Goal: Information Seeking & Learning: Learn about a topic

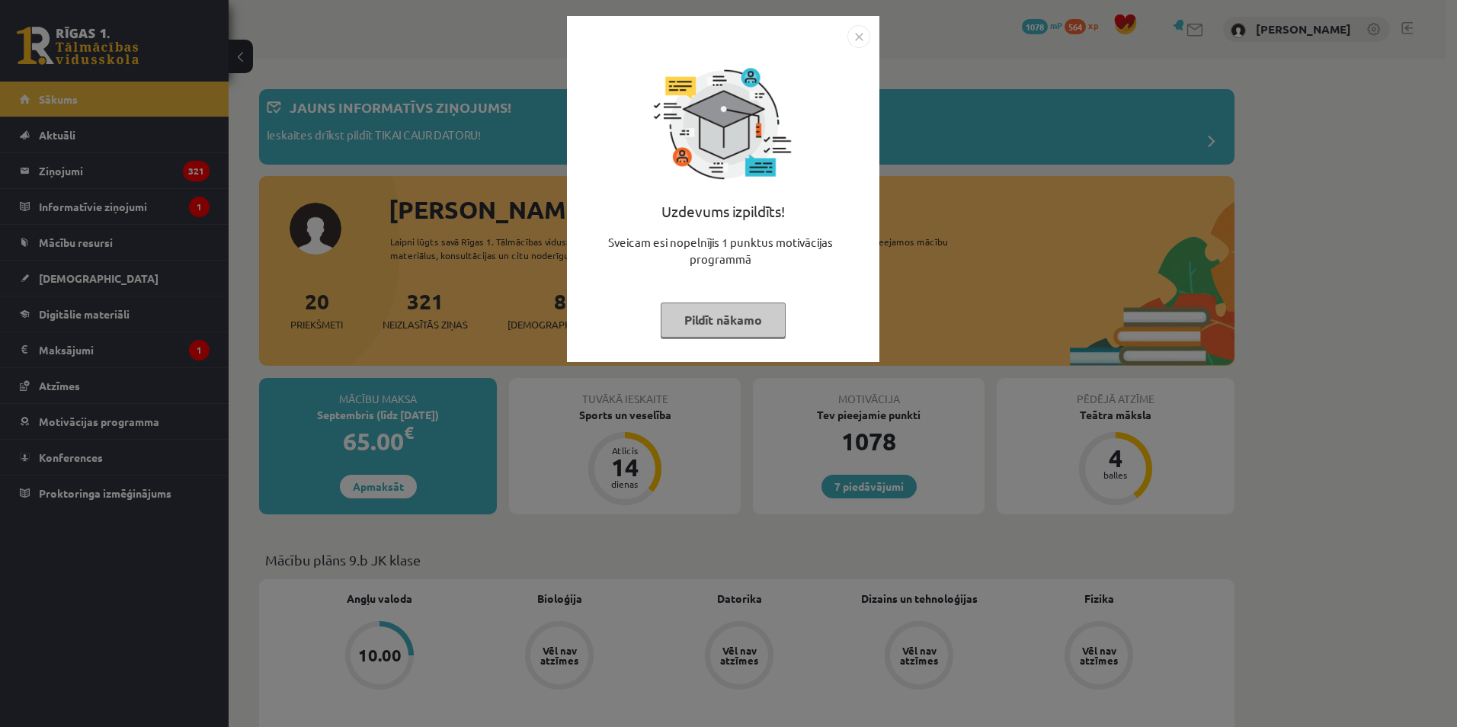
click at [1003, 155] on div "Uzdevums izpildīts! Sveicam esi nopelnījis 1 punktus motivācijas programmā Pild…" at bounding box center [728, 363] width 1457 height 727
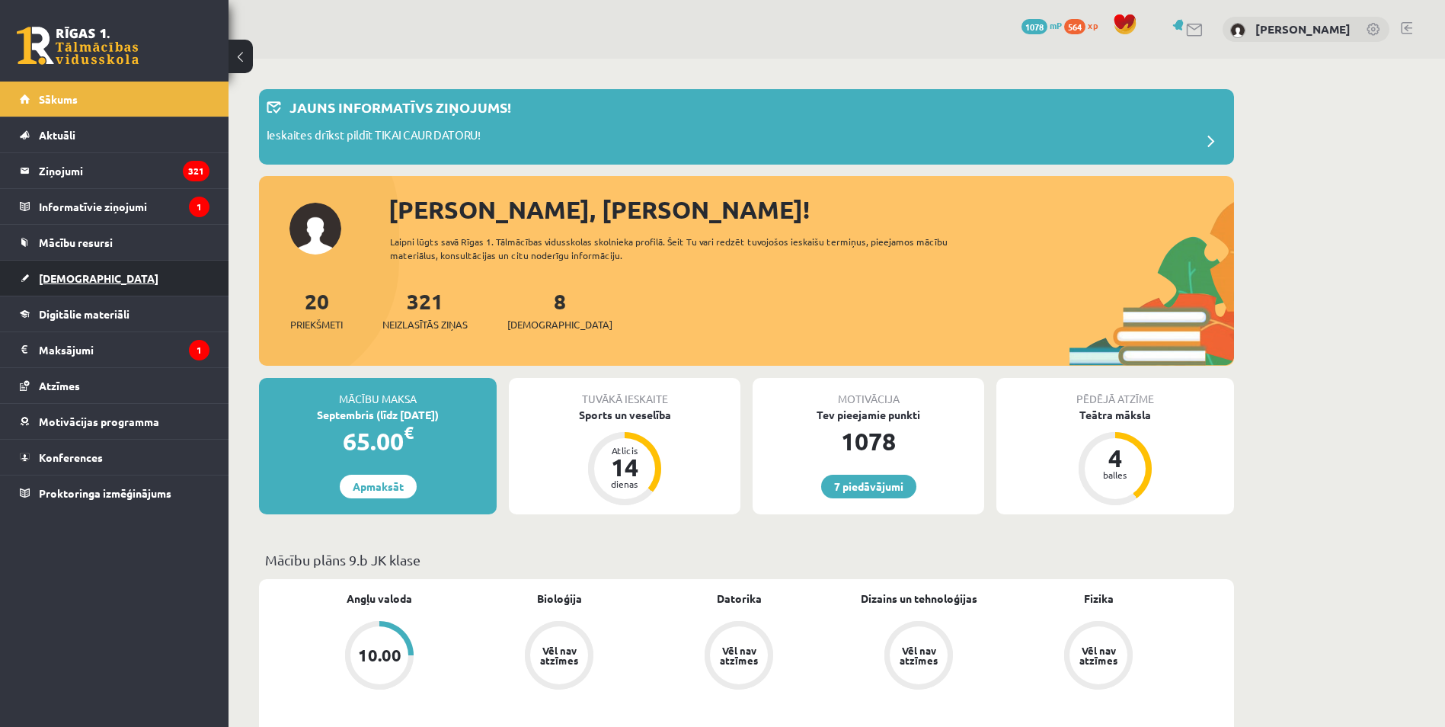
click at [112, 279] on link "[DEMOGRAPHIC_DATA]" at bounding box center [115, 278] width 190 height 35
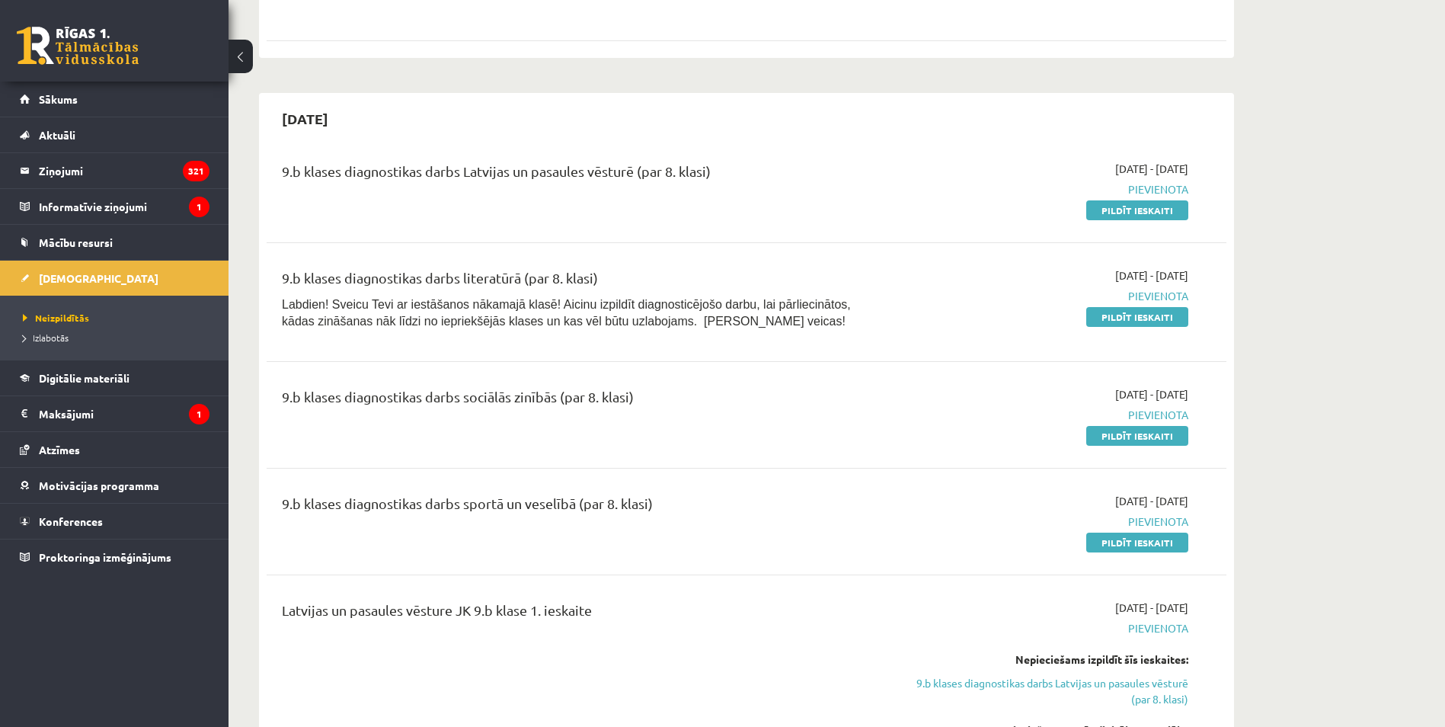
scroll to position [533, 0]
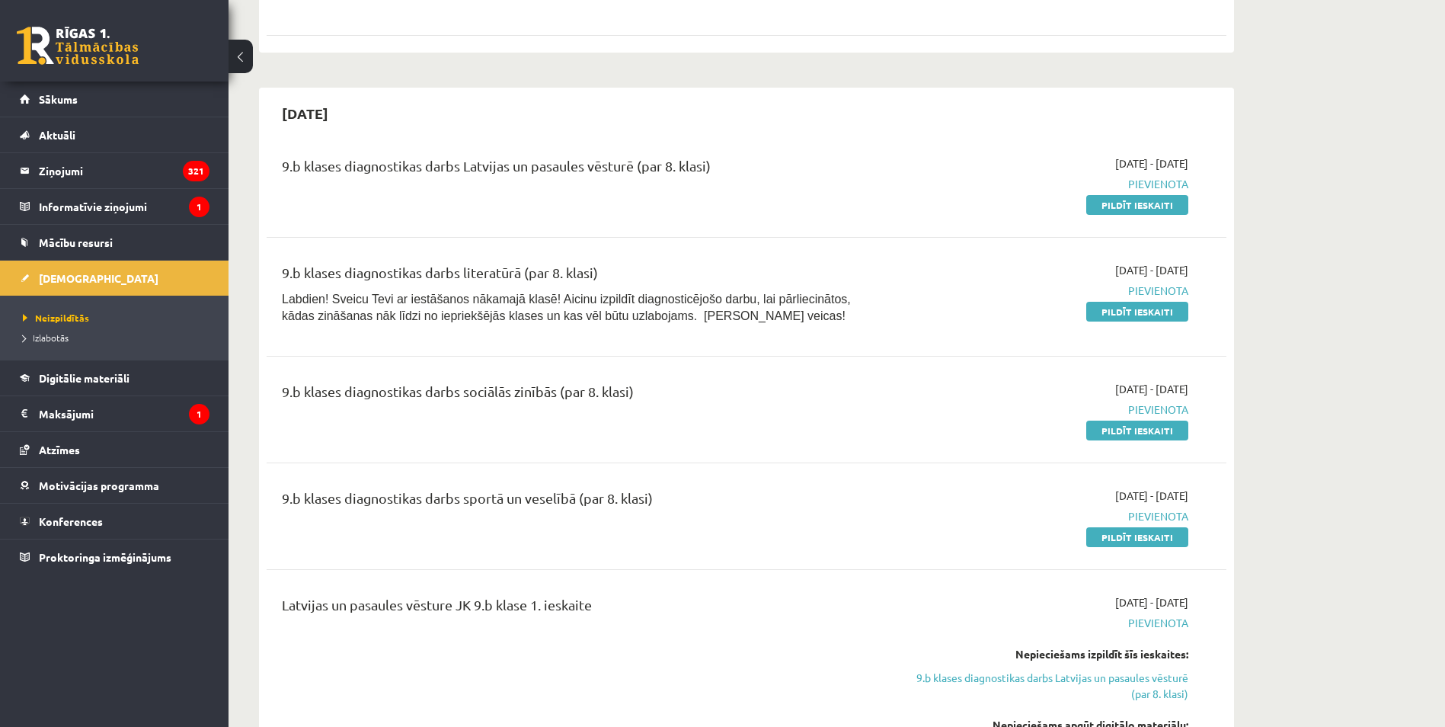
click at [413, 270] on div "9.b klases diagnostikas darbs literatūrā (par 8. klasi)" at bounding box center [580, 276] width 596 height 28
drag, startPoint x: 413, startPoint y: 270, endPoint x: 658, endPoint y: 320, distance: 250.2
click at [673, 318] on p "Labdien! Sveicu Tevi ar iestāšanos nākamajā klasē! Aicinu izpildīt diagnosticēj…" at bounding box center [580, 307] width 596 height 34
click at [462, 395] on div "9.b klases diagnostikas darbs sociālās zinībās (par 8. klasi)" at bounding box center [580, 395] width 596 height 28
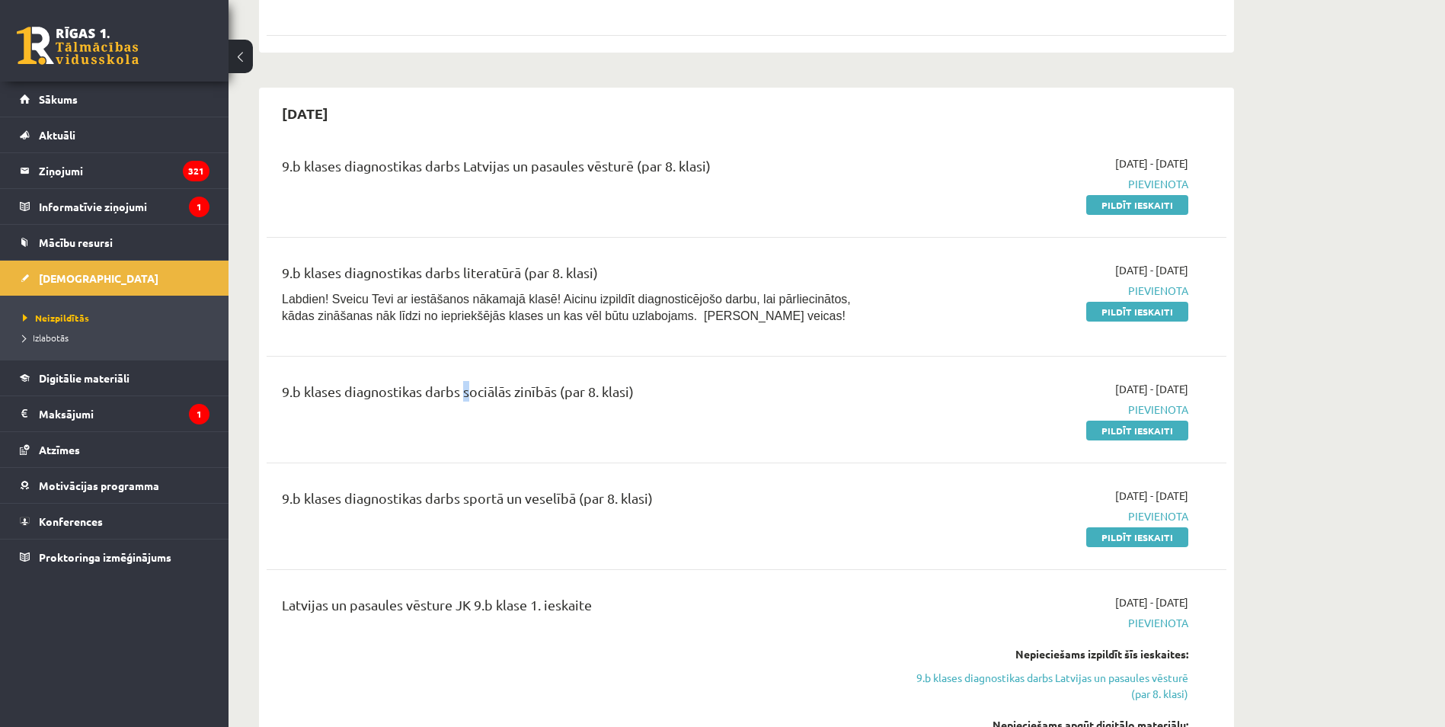
click at [462, 395] on div "9.b klases diagnostikas darbs sociālās zinībās (par 8. klasi)" at bounding box center [580, 395] width 596 height 28
drag, startPoint x: 462, startPoint y: 395, endPoint x: 558, endPoint y: 429, distance: 101.7
click at [558, 429] on div "9.b klases diagnostikas darbs sociālās zinībās (par 8. klasi)" at bounding box center [579, 409] width 619 height 57
click at [495, 493] on div "9.b klases diagnostikas darbs sportā un veselībā (par 8. klasi)" at bounding box center [580, 502] width 596 height 28
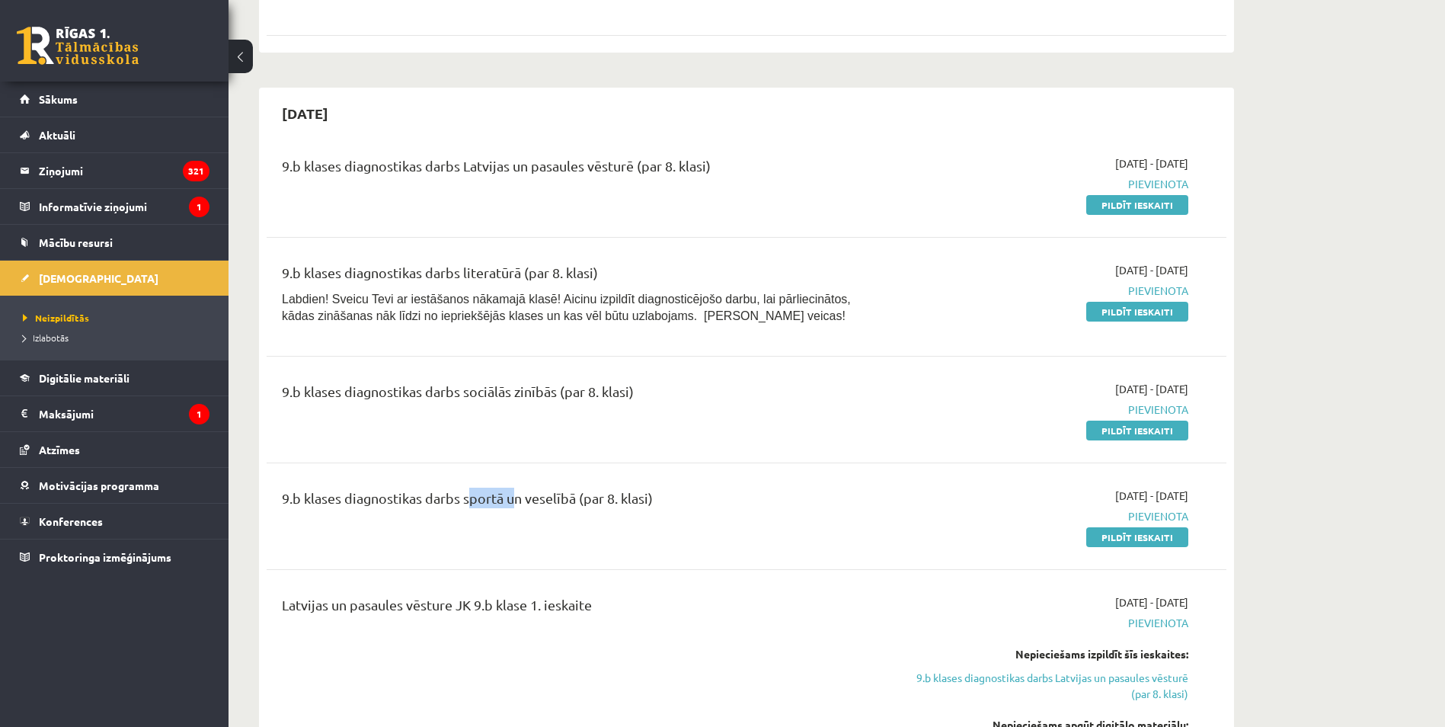
click at [495, 493] on div "9.b klases diagnostikas darbs sportā un veselībā (par 8. klasi)" at bounding box center [580, 502] width 596 height 28
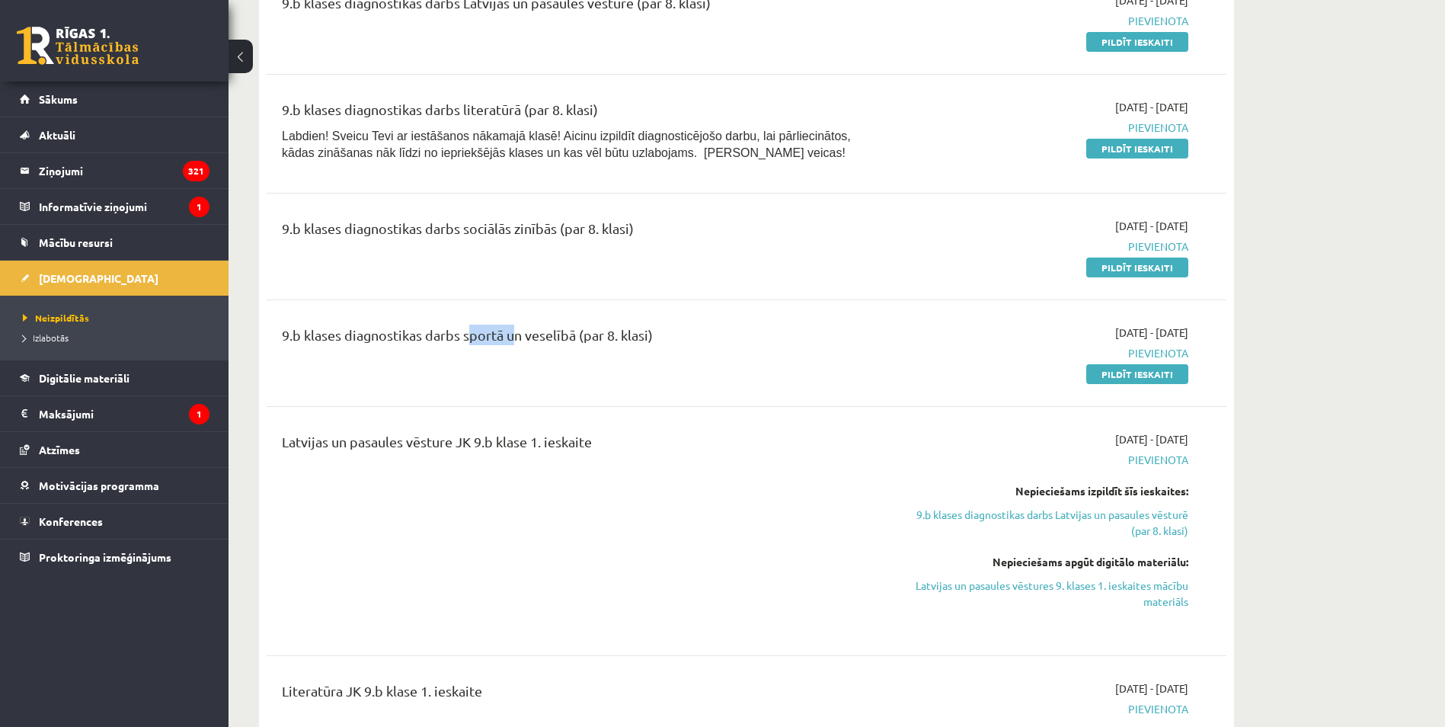
scroll to position [762, 0]
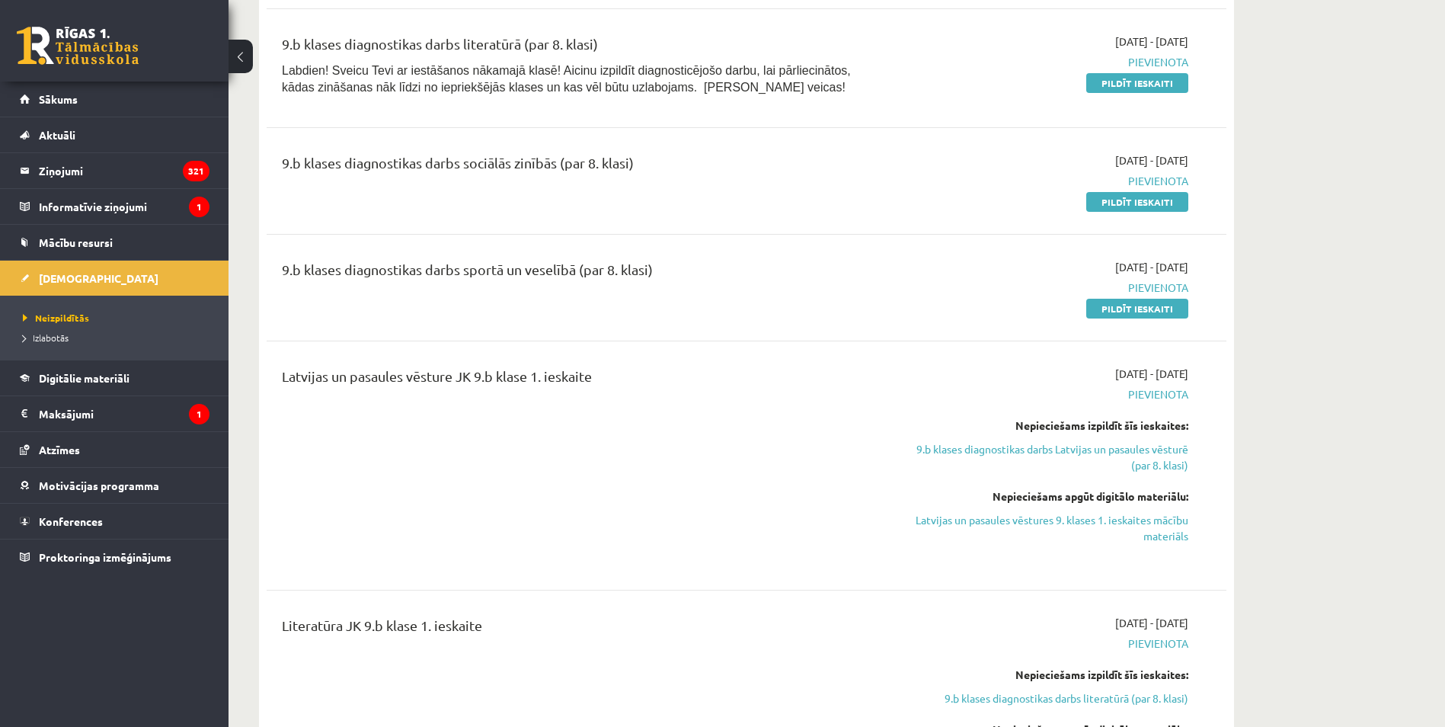
click at [426, 476] on div "Latvijas un pasaules vēsture JK 9.b klase 1. ieskaite" at bounding box center [579, 466] width 619 height 200
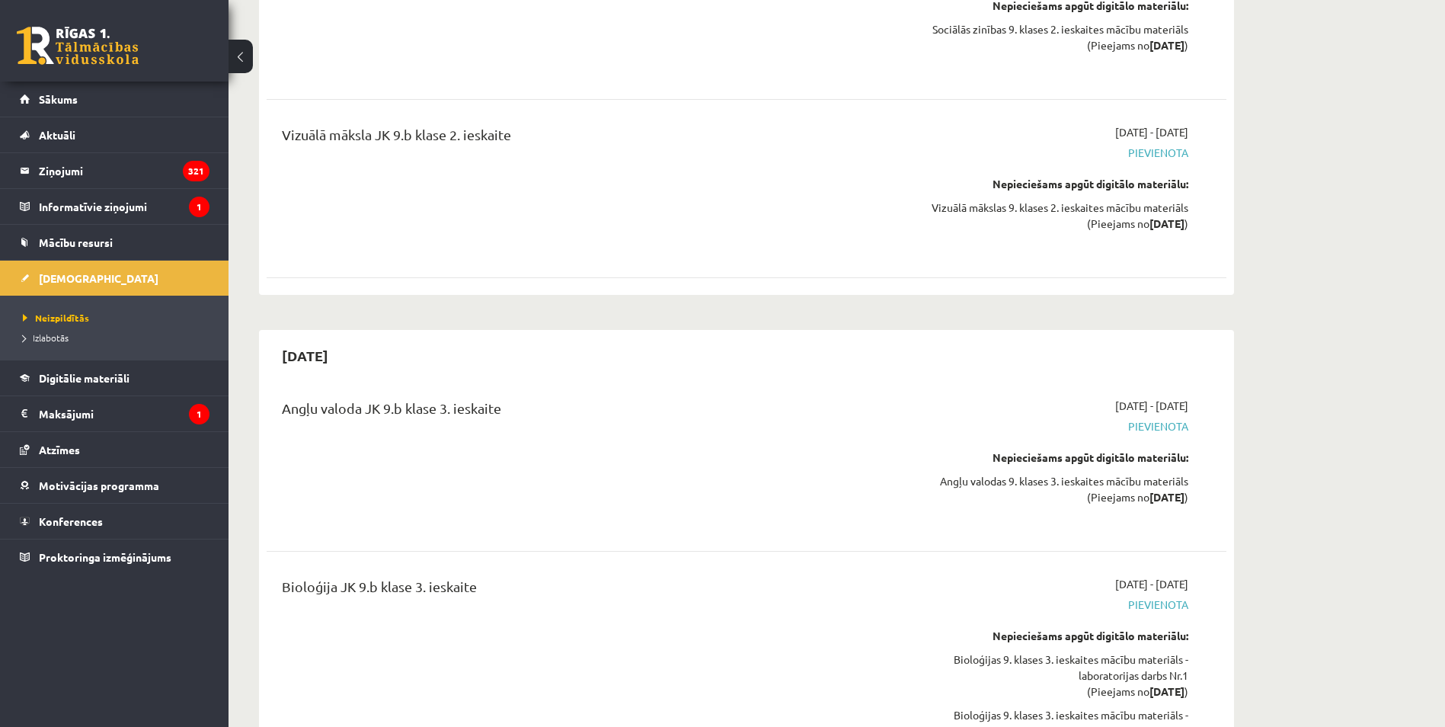
scroll to position [8380, 0]
